Goal: Communication & Community: Answer question/provide support

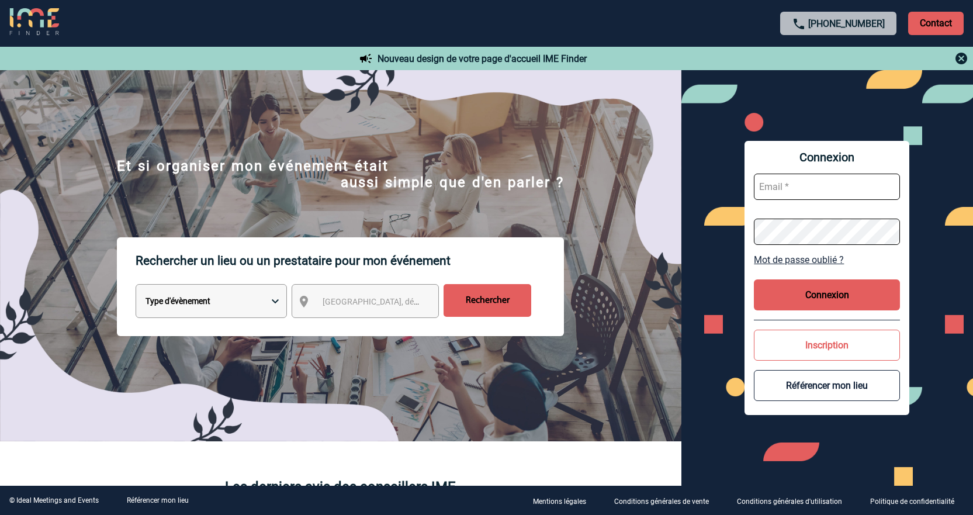
type input "jnetobogalho@ime-groupe.com"
click at [844, 291] on button "Connexion" at bounding box center [827, 294] width 146 height 31
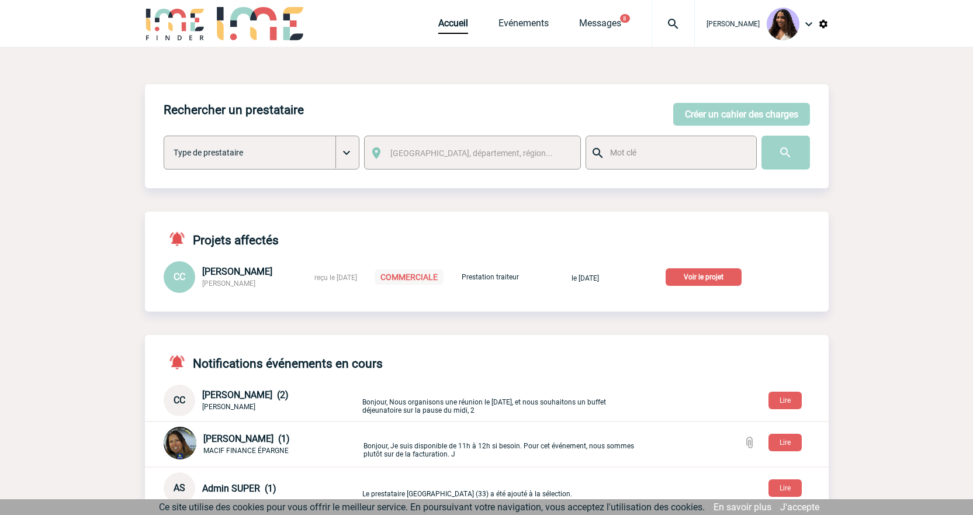
click at [717, 280] on p "Voir le projet" at bounding box center [704, 277] width 76 height 18
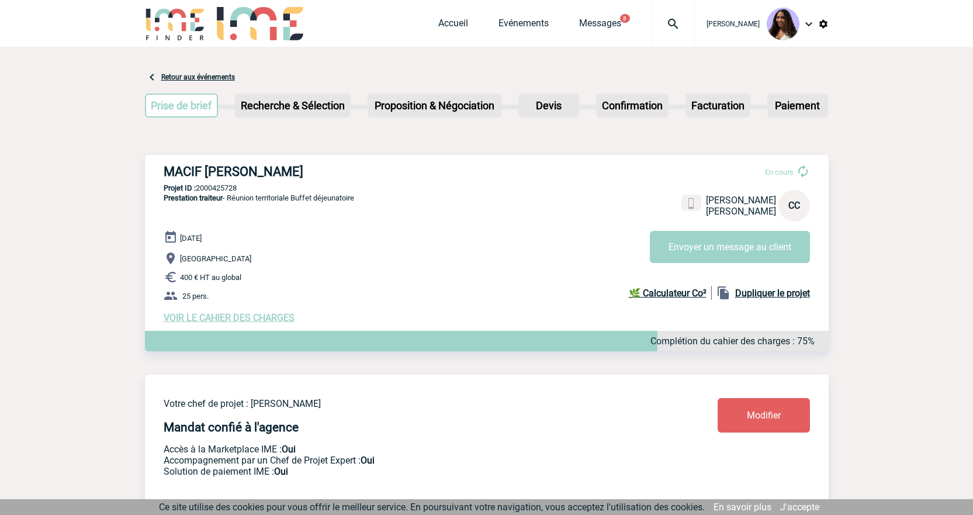
drag, startPoint x: 159, startPoint y: 171, endPoint x: 342, endPoint y: 170, distance: 183.0
click at [342, 170] on div "MACIF SAM - Christine CHARD En cours Christine CHARD MACIF SAM CC Envoyer un me…" at bounding box center [487, 244] width 684 height 178
copy h3 "MACIF SAM - Christine CHARD"
drag, startPoint x: 240, startPoint y: 189, endPoint x: 198, endPoint y: 192, distance: 42.7
click at [198, 192] on p "Projet ID : 2000425728" at bounding box center [487, 188] width 684 height 9
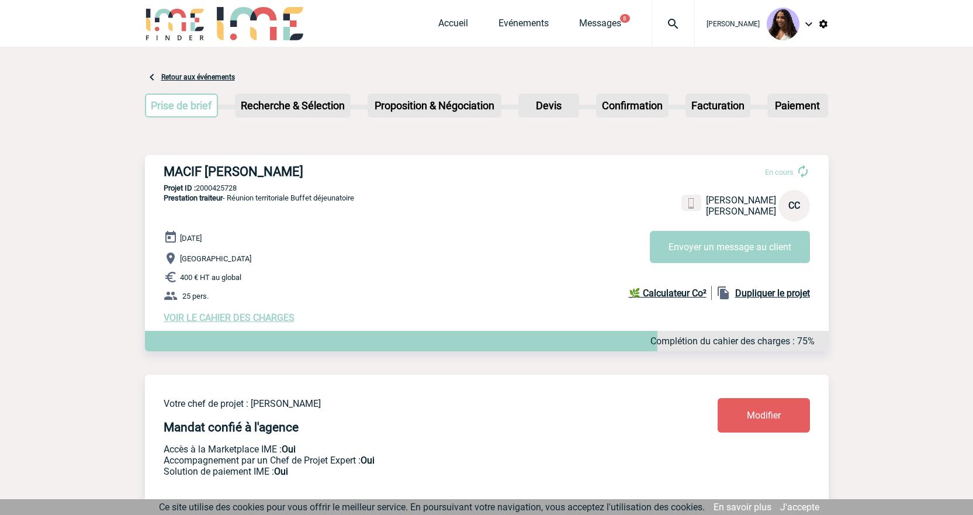
click at [244, 187] on p "Projet ID : 2000425728" at bounding box center [487, 188] width 684 height 9
drag, startPoint x: 246, startPoint y: 188, endPoint x: 198, endPoint y: 188, distance: 48.5
click at [198, 188] on p "Projet ID : 2000425728" at bounding box center [487, 188] width 684 height 9
copy p "2000425728"
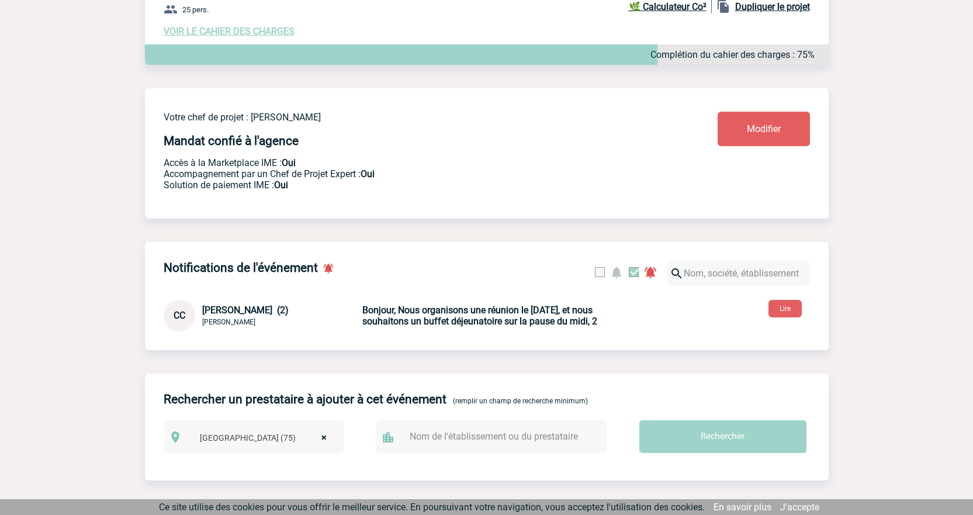
scroll to position [292, 0]
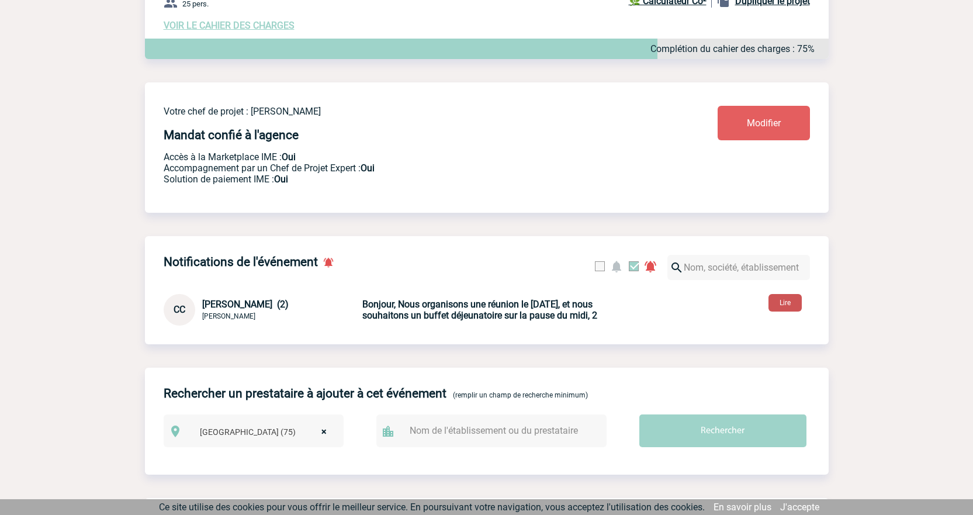
click at [793, 308] on button "Lire" at bounding box center [785, 303] width 33 height 18
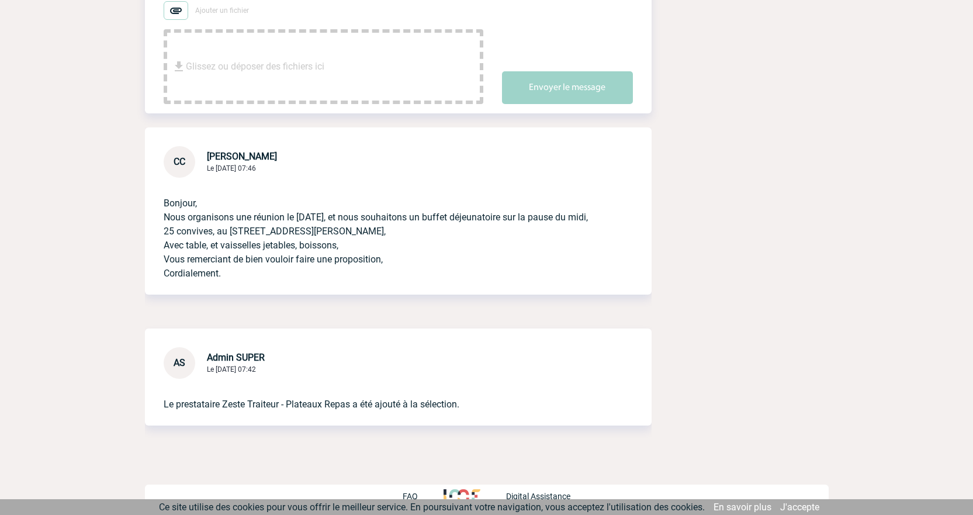
scroll to position [282, 0]
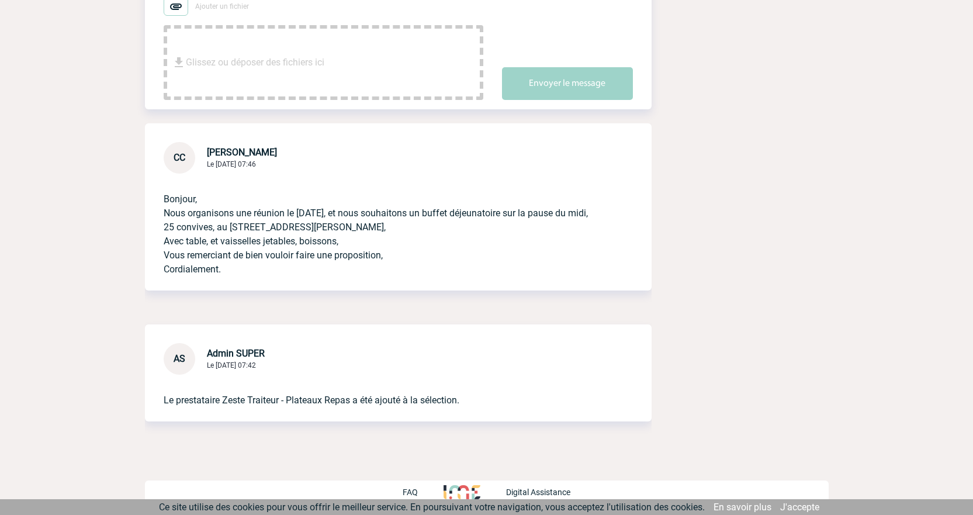
drag, startPoint x: 162, startPoint y: 198, endPoint x: 391, endPoint y: 278, distance: 242.0
click at [391, 278] on div "Bonjour, Nous organisons une réunion le 14 novembre, et nous souhaitons un buff…" at bounding box center [398, 232] width 507 height 117
copy p "Bonjour, Nous organisons une réunion le 14 novembre, et nous souhaitons un buff…"
drag, startPoint x: 221, startPoint y: 402, endPoint x: 281, endPoint y: 404, distance: 60.3
click at [281, 404] on p "Le prestataire Zeste Traiteur - Plateaux Repas a été ajouté à la sélection." at bounding box center [382, 391] width 437 height 33
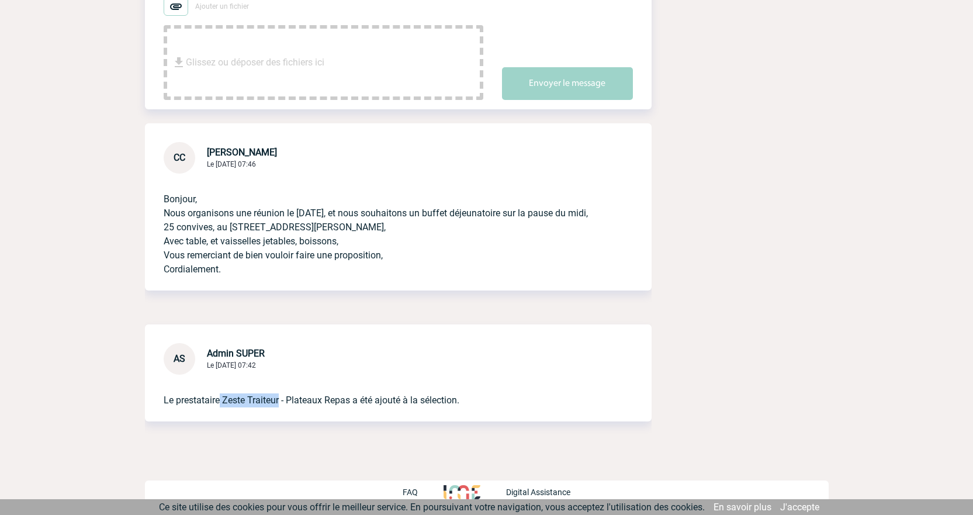
copy p "Zeste Traiteur"
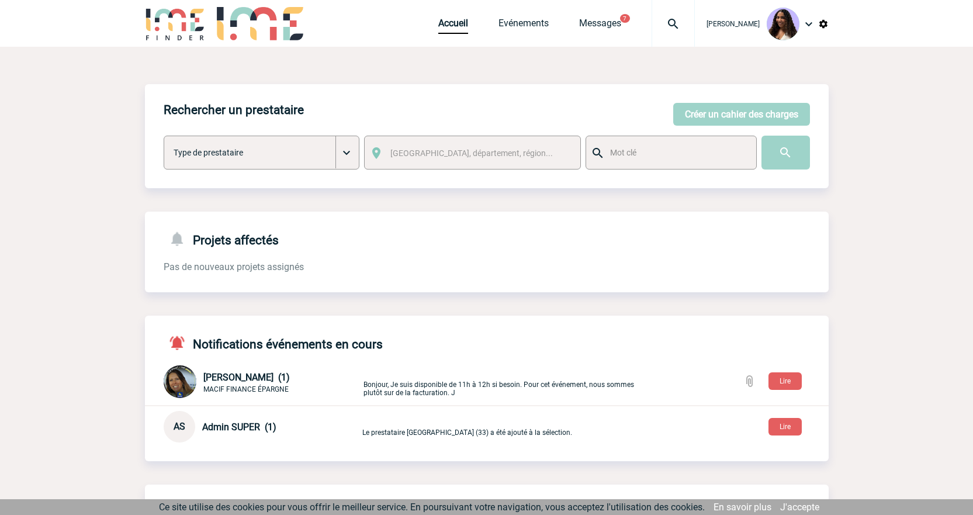
click at [652, 23] on img at bounding box center [673, 24] width 42 height 14
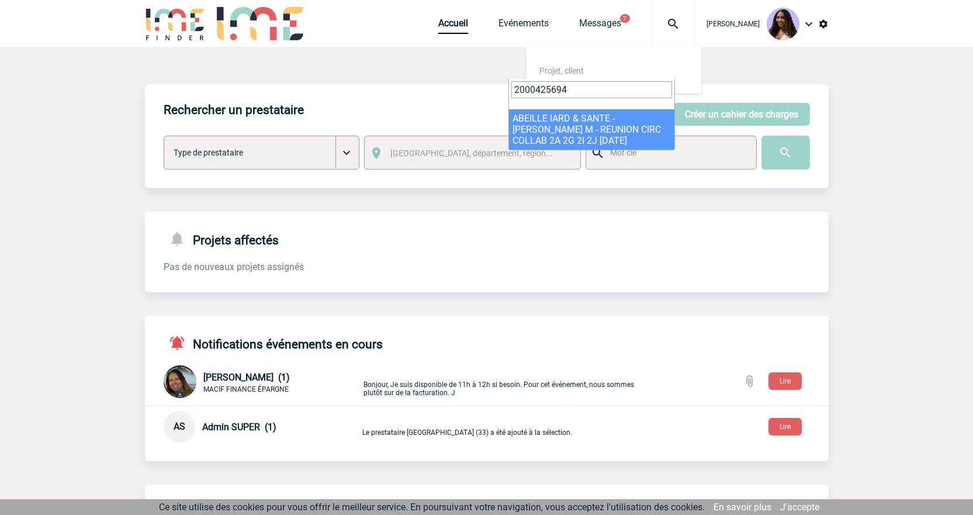
type input "2000425694"
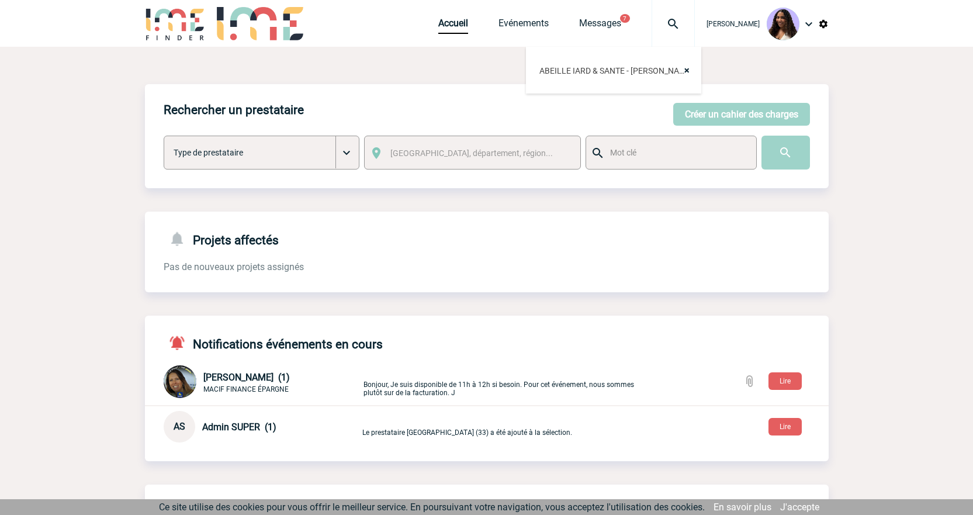
select select "25195"
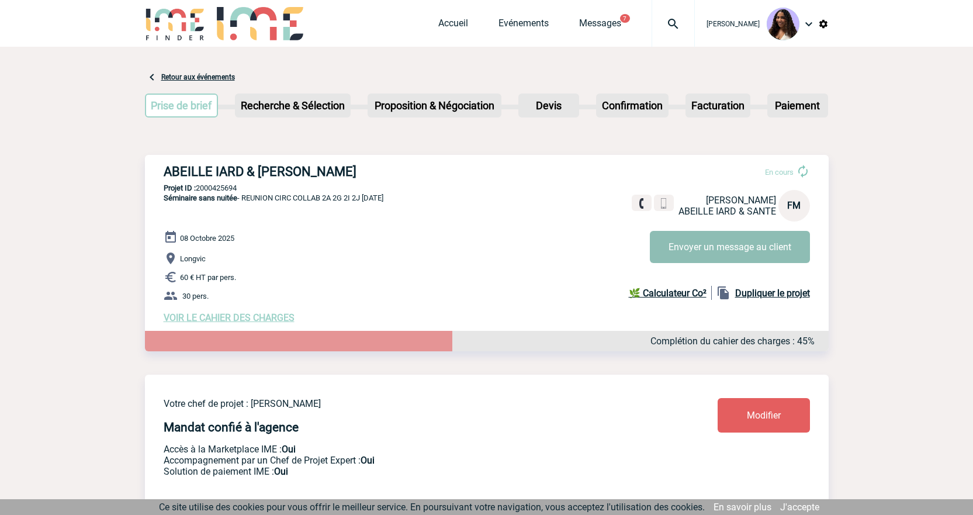
click at [716, 236] on button "Envoyer un message au client" at bounding box center [730, 247] width 160 height 32
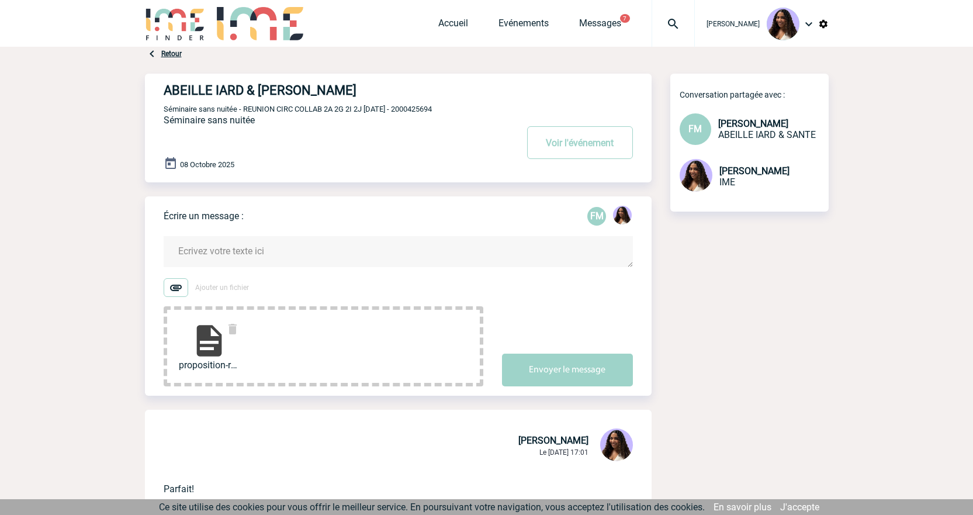
click at [428, 106] on span "Séminaire sans nuitée - REUNION CIRC COLLAB 2A 2G 2I 2J [DATE] - 2000425694" at bounding box center [298, 109] width 268 height 9
copy span "2000425694"
click at [220, 242] on textarea at bounding box center [398, 251] width 469 height 31
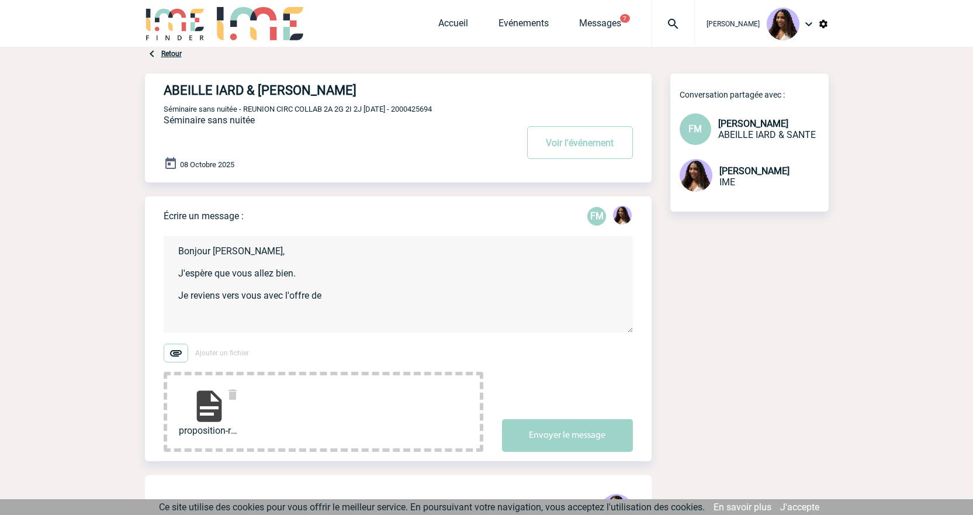
click at [336, 294] on textarea "Bonjour [PERSON_NAME], J'espère que vous allez bien. Je reviens vers vous avec …" at bounding box center [398, 284] width 469 height 96
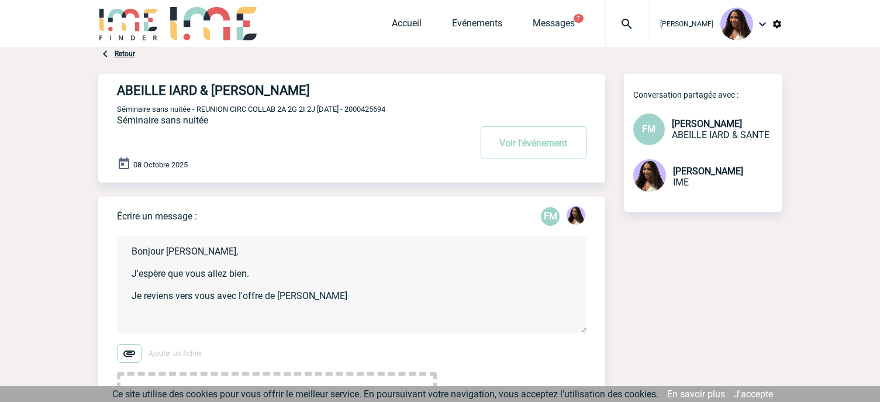
click at [300, 298] on textarea "Bonjour [PERSON_NAME], J'espère que vous allez bien. Je reviens vers vous avec …" at bounding box center [351, 284] width 469 height 96
click at [322, 298] on textarea "Bonjour [PERSON_NAME], J'espère que vous allez bien. Je reviens vers vous avec …" at bounding box center [351, 284] width 469 height 96
click at [365, 297] on textarea "Bonjour [PERSON_NAME], J'espère que vous allez bien. Je reviens vers vous avec …" at bounding box center [351, 284] width 469 height 96
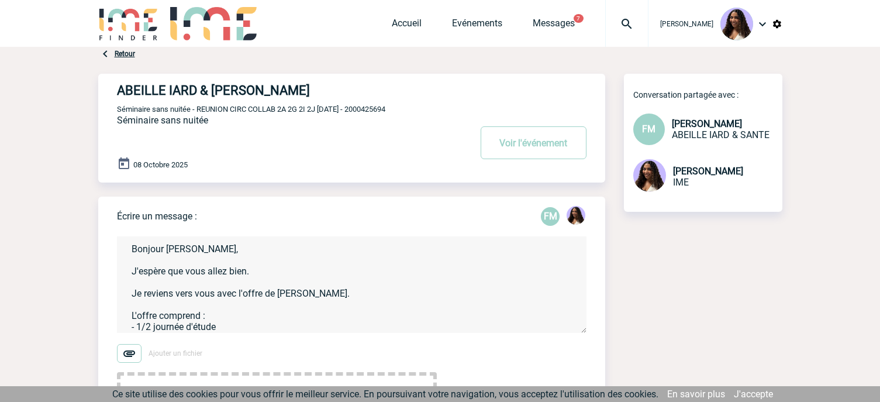
click at [239, 329] on textarea "Bonjour [PERSON_NAME], J'espère que vous allez bien. Je reviens vers vous avec …" at bounding box center [351, 284] width 469 height 96
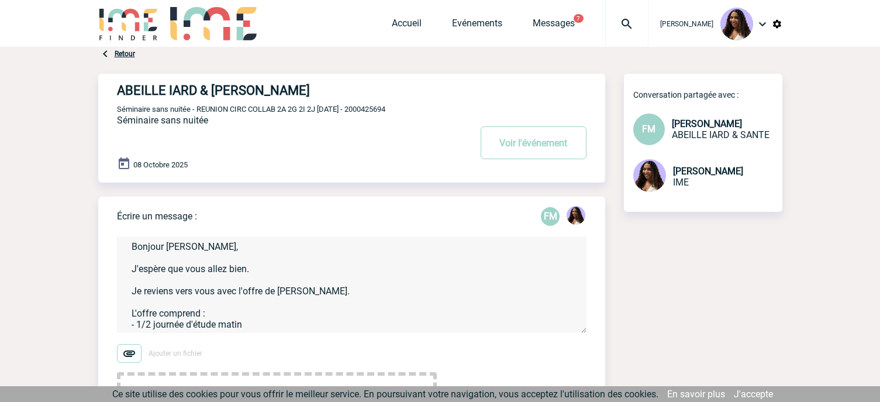
drag, startPoint x: 253, startPoint y: 317, endPoint x: 127, endPoint y: 320, distance: 125.7
click at [127, 320] on textarea "Bonjour [PERSON_NAME], J'espère que vous allez bien. Je reviens vers vous avec …" at bounding box center [351, 284] width 469 height 96
click at [143, 337] on form "Bonjour [PERSON_NAME], J'espère que vous allez bien. Je reviens vers vous avec …" at bounding box center [361, 337] width 488 height 230
click at [143, 331] on textarea "Bonjour Florence, J'espère que vous allez bien. Je reviens vers vous avec l'off…" at bounding box center [351, 284] width 469 height 96
paste textarea "- 1/2 journée d'étude matin"
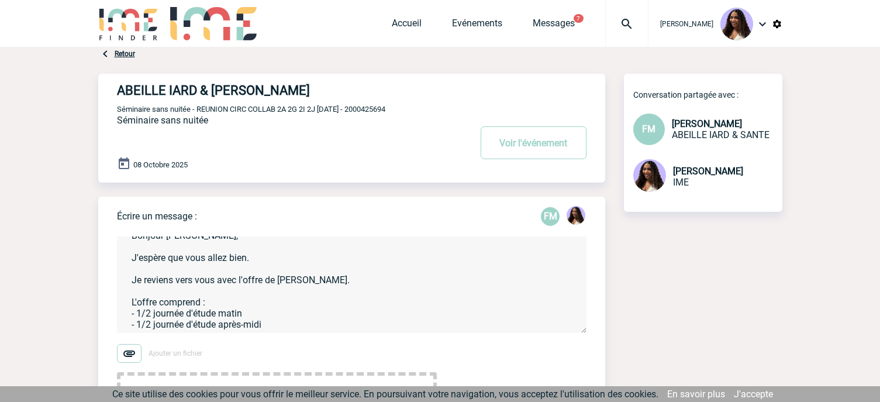
scroll to position [38, 0]
click at [258, 284] on textarea "Bonjour Florence, J'espère que vous allez bien. Je reviens vers vous avec l'off…" at bounding box center [351, 284] width 469 height 96
click at [283, 303] on textarea "Bonjour Florence, J'espère que vous allez bien. Je reviens vers vous avec l'off…" at bounding box center [351, 284] width 469 height 96
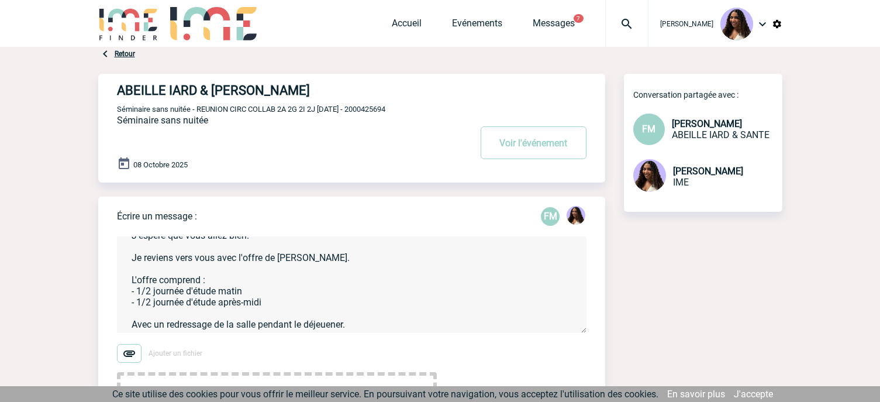
scroll to position [58, 0]
click at [355, 310] on textarea "Bonjour Florence, J'espère que vous allez bien. Je reviens vers vous avec l'off…" at bounding box center [351, 284] width 469 height 96
click at [355, 308] on textarea "Bonjour Florence, J'espère que vous allez bien. Je reviens vers vous avec l'off…" at bounding box center [351, 284] width 469 height 96
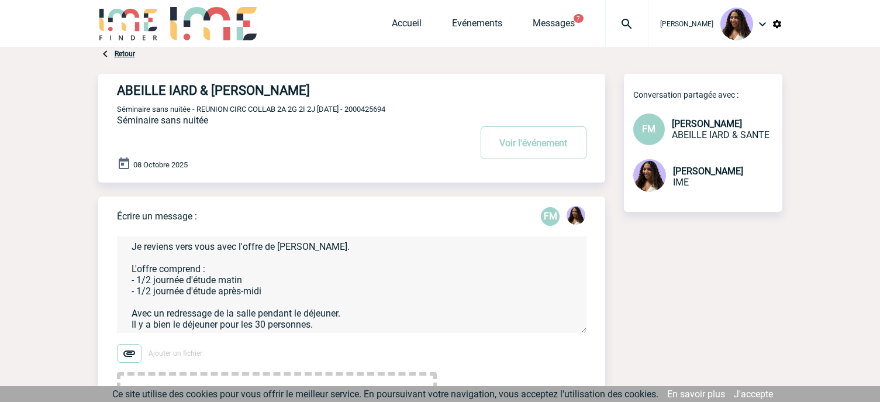
scroll to position [69, 0]
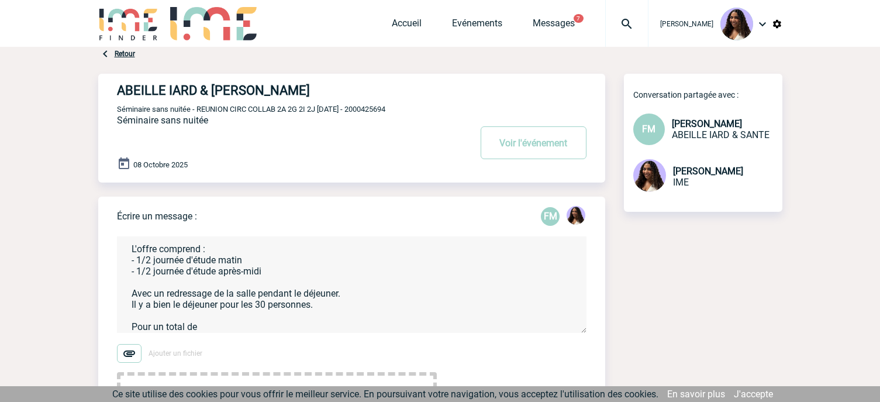
paste textarea "1 456,82 €"
click at [252, 331] on textarea "Bonjour Florence, J'espère que vous allez bien. Je reviens vers vous avec l'off…" at bounding box center [351, 284] width 469 height 96
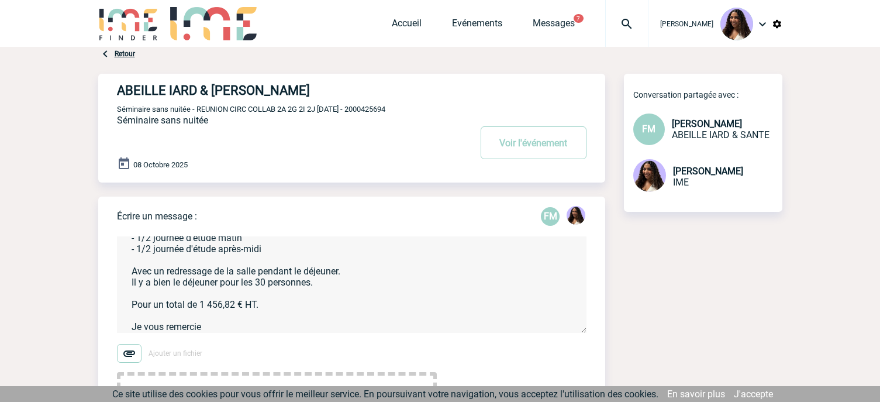
click at [216, 333] on textarea "Bonjour Florence, J'espère que vous allez bien. Je reviens vers vous avec l'off…" at bounding box center [351, 284] width 469 height 96
click at [160, 327] on textarea "Bonjour Florence, J'espère que vous allez bien. Je reviens vers vous avec l'off…" at bounding box center [351, 284] width 469 height 96
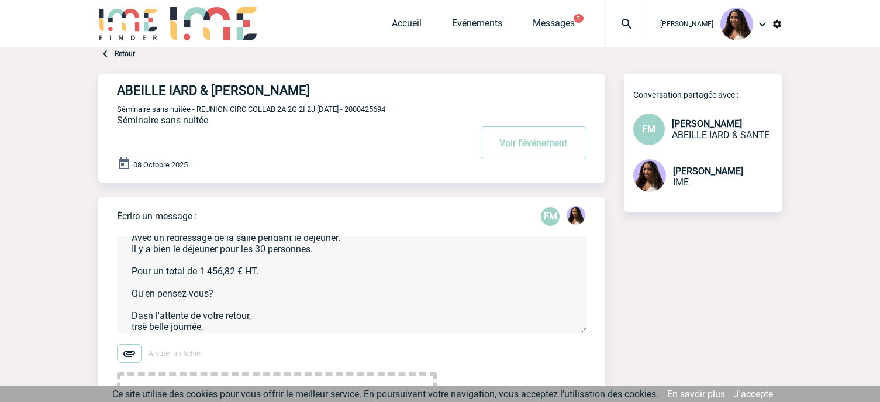
scroll to position [136, 0]
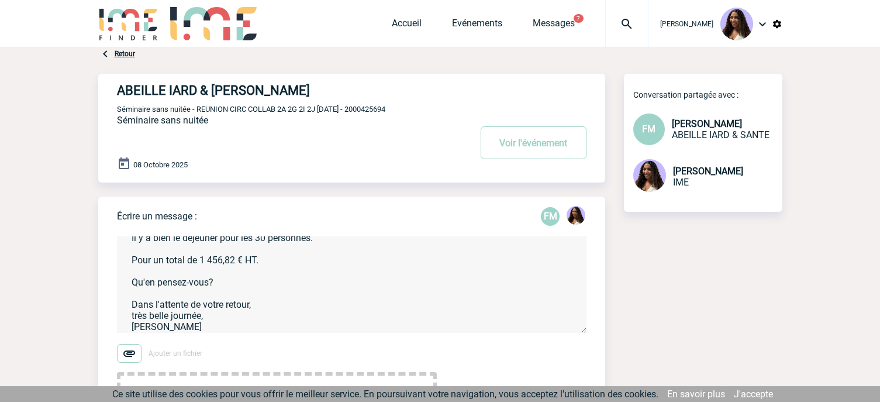
click at [132, 313] on textarea "Bonjour Florence, J'espère que vous allez bien. Je reviens vers vous avec l'off…" at bounding box center [351, 284] width 469 height 96
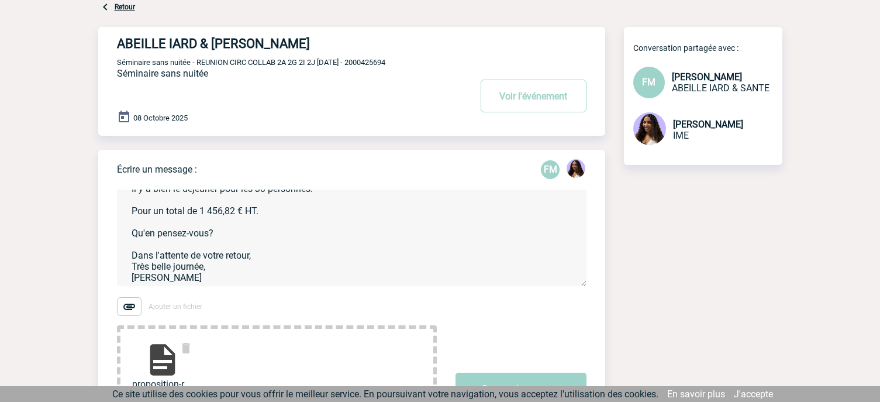
scroll to position [117, 0]
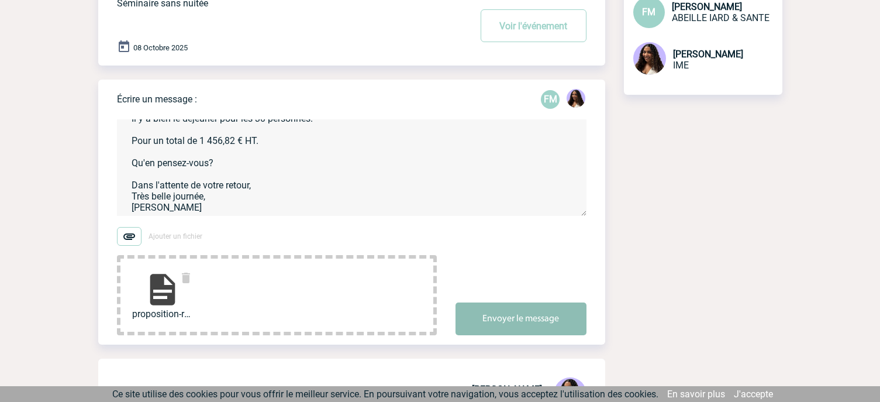
type textarea "Bonjour Florence, J'espère que vous allez bien. Je reviens vers vous avec l'off…"
click at [531, 320] on button "Envoyer le message" at bounding box center [520, 318] width 131 height 33
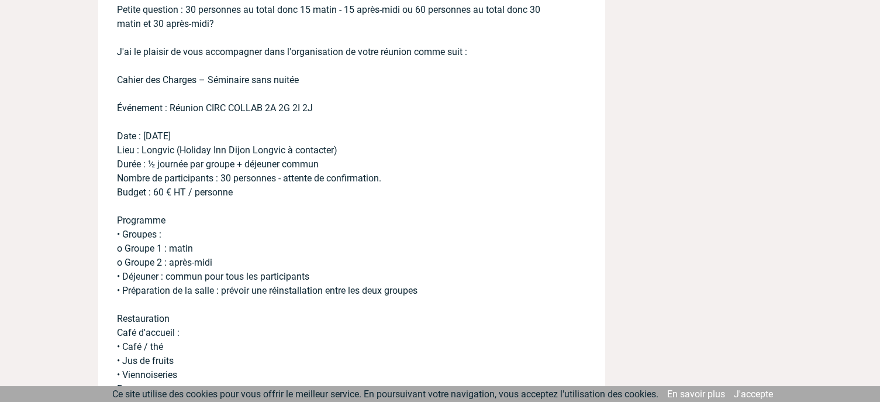
scroll to position [1481, 0]
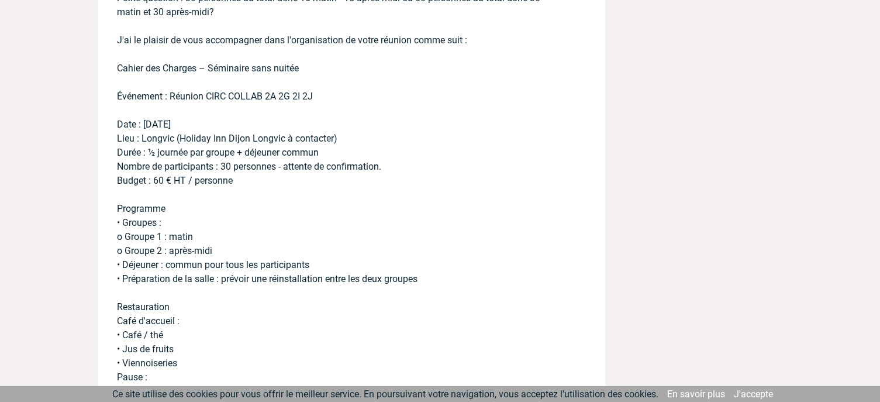
drag, startPoint x: 879, startPoint y: 244, endPoint x: 873, endPoint y: 70, distance: 173.7
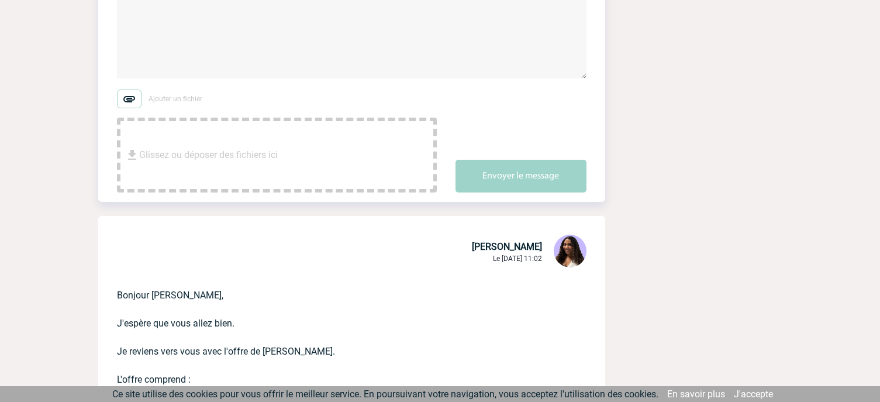
scroll to position [0, 0]
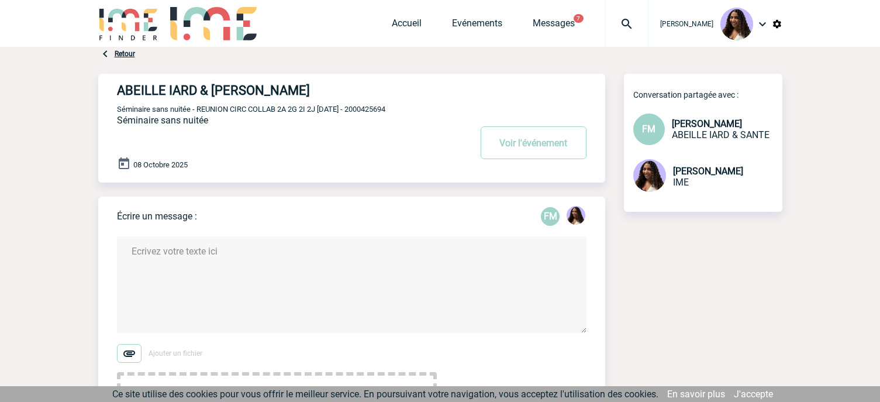
click at [376, 112] on span "Séminaire sans nuitée - REUNION CIRC COLLAB 2A 2G 2I 2J 08/10/2025 - 2000425694" at bounding box center [251, 109] width 268 height 9
copy span "2000425694"
click at [392, 22] on link "Accueil" at bounding box center [407, 26] width 30 height 16
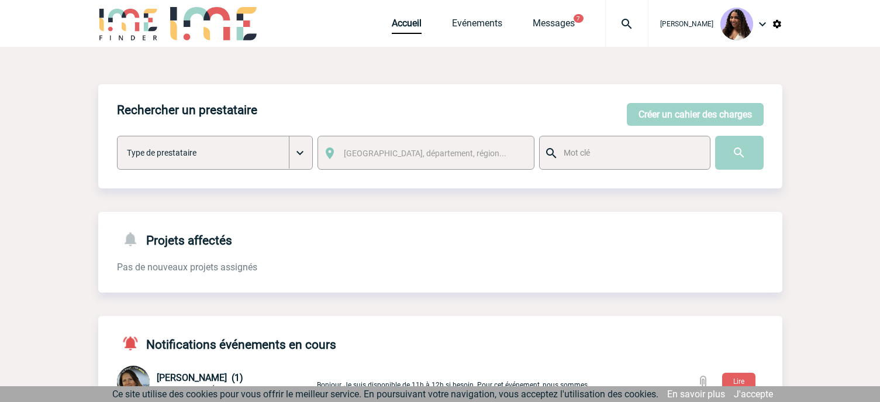
click at [25, 25] on div "[PERSON_NAME] Accueil Evénements 7" at bounding box center [440, 23] width 880 height 47
click at [680, 110] on button "Créer un cahier des charges" at bounding box center [695, 114] width 137 height 23
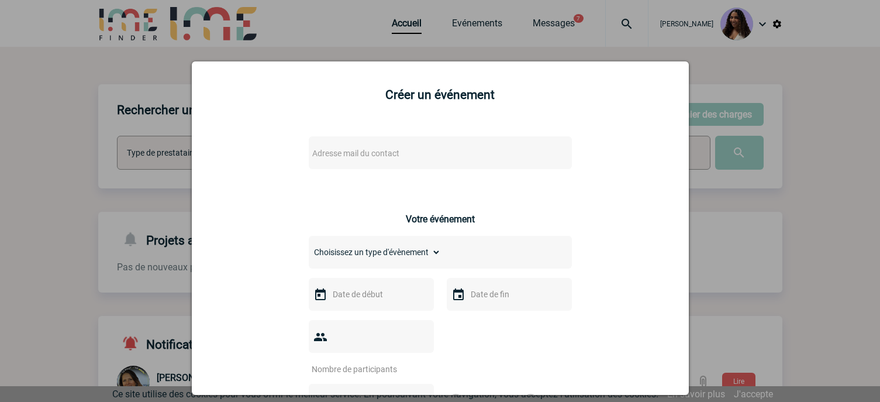
click at [369, 158] on span "Adresse mail du contact" at bounding box center [355, 152] width 87 height 9
type input "[PERSON_NAME][EMAIL_ADDRESS][PERSON_NAME][DOMAIN_NAME]"
click at [524, 61] on div "Créer un événement Adresse mail du contact Ce contact n'a pas d’entité active d…" at bounding box center [440, 227] width 497 height 333
